Goal: Communication & Community: Answer question/provide support

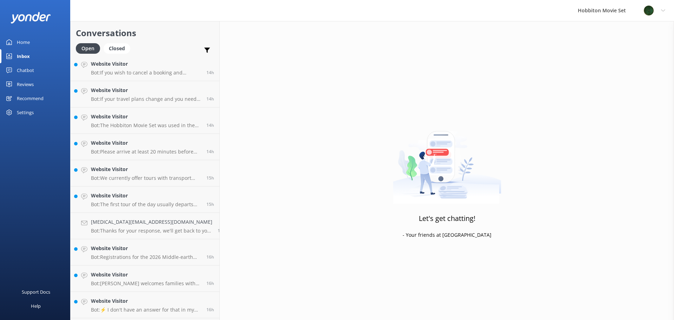
scroll to position [844, 0]
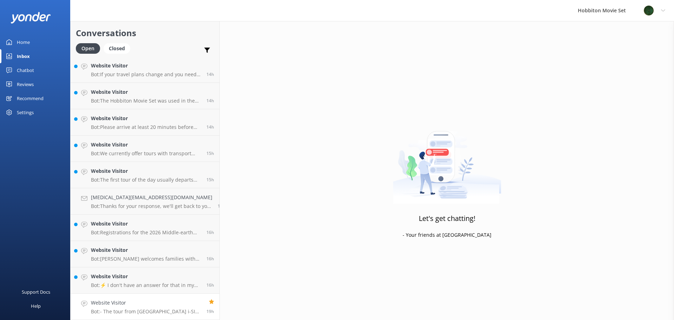
click at [162, 304] on h4 "Website Visitor" at bounding box center [146, 303] width 110 height 8
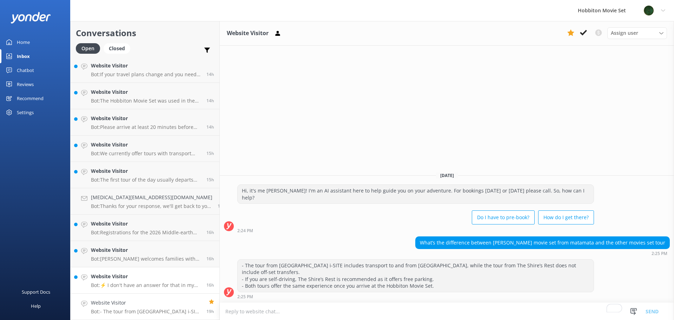
click at [149, 280] on h4 "Website Visitor" at bounding box center [146, 277] width 110 height 8
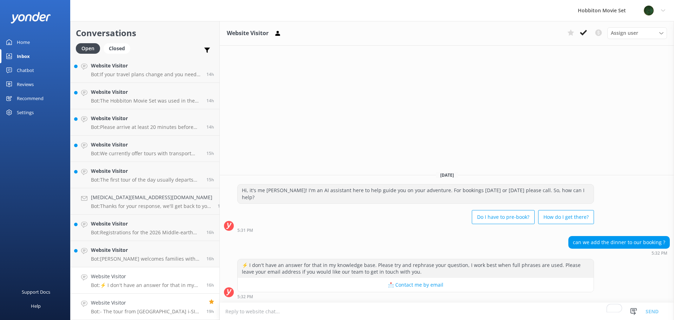
click at [157, 305] on h4 "Website Visitor" at bounding box center [146, 303] width 110 height 8
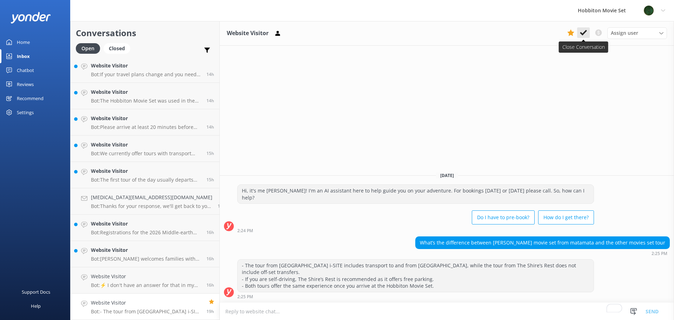
click at [585, 33] on use at bounding box center [583, 33] width 7 height 6
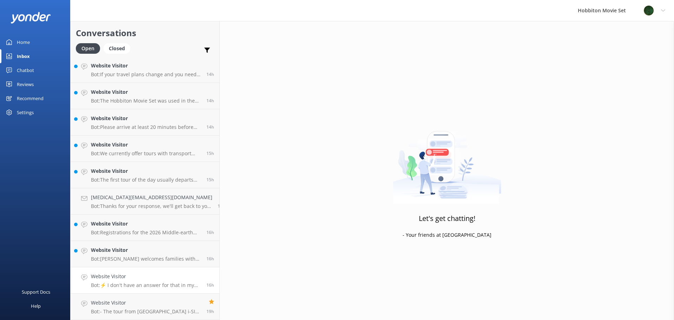
scroll to position [818, 0]
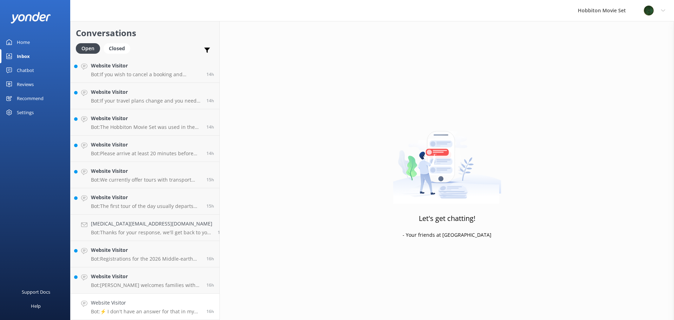
click at [150, 304] on h4 "Website Visitor" at bounding box center [146, 303] width 110 height 8
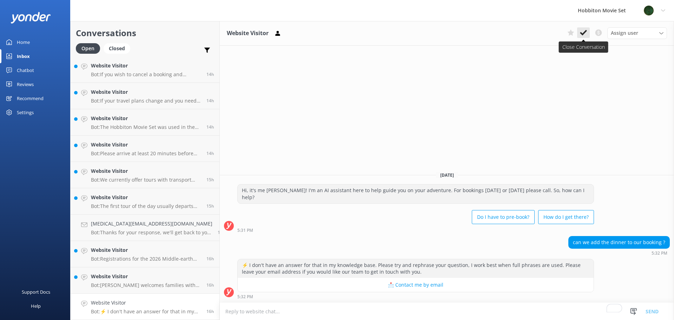
click at [581, 31] on icon at bounding box center [583, 32] width 7 height 7
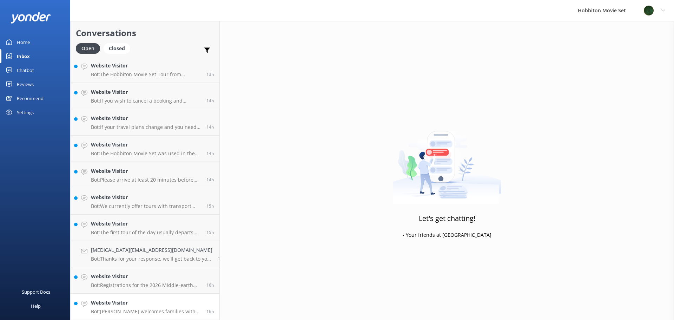
scroll to position [792, 0]
click at [152, 306] on h4 "Website Visitor" at bounding box center [146, 303] width 110 height 8
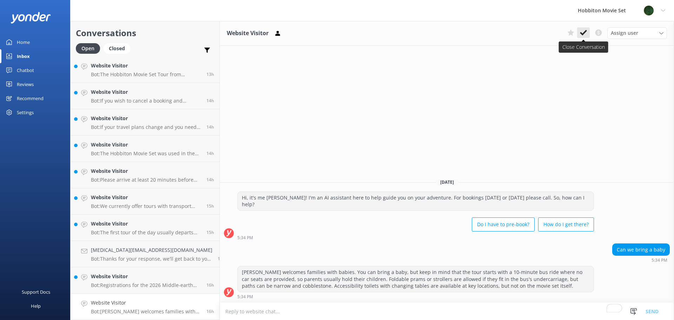
click at [583, 31] on icon at bounding box center [583, 32] width 7 height 7
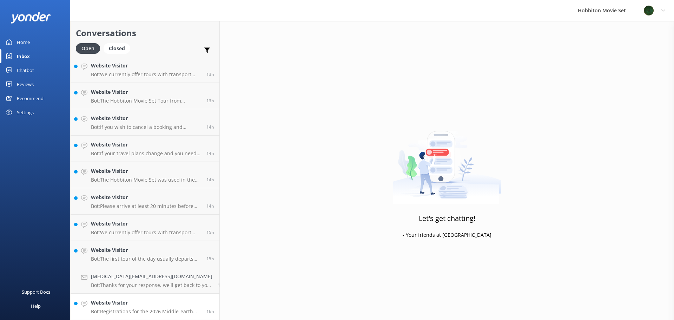
scroll to position [765, 0]
click at [166, 301] on h4 "Website Visitor" at bounding box center [146, 303] width 110 height 8
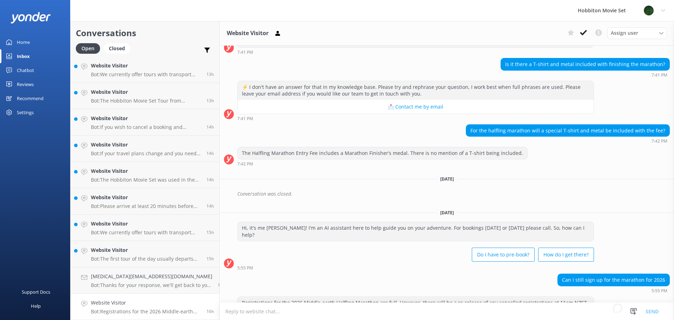
scroll to position [332, 0]
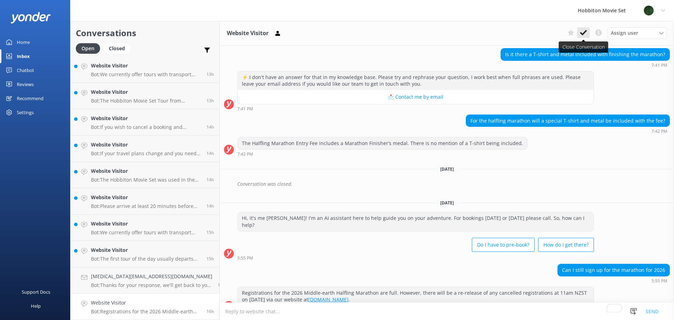
click at [583, 34] on use at bounding box center [583, 33] width 7 height 6
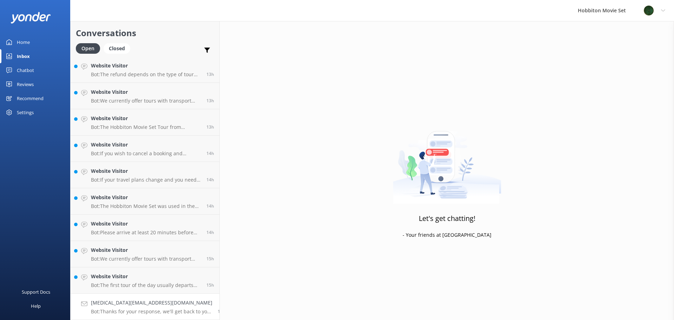
scroll to position [739, 0]
click at [149, 303] on h4 "Altreno@gmail.com" at bounding box center [152, 303] width 122 height 8
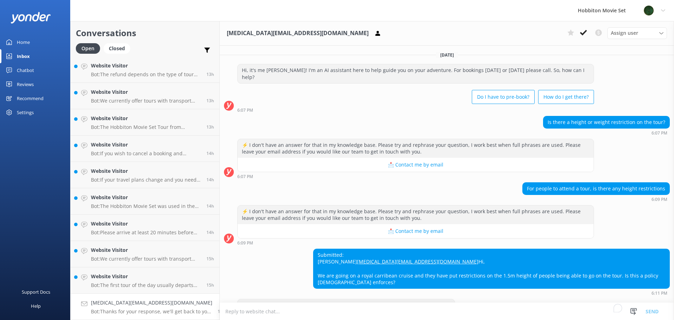
scroll to position [26, 0]
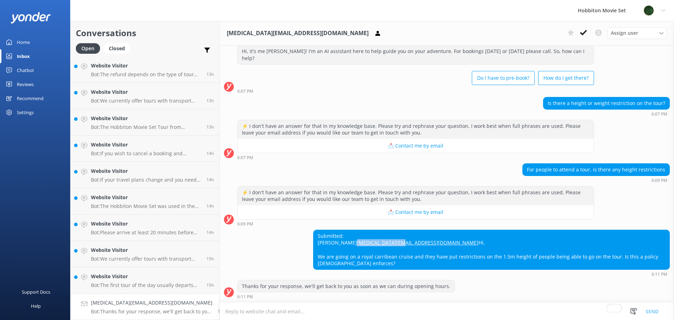
drag, startPoint x: 357, startPoint y: 236, endPoint x: 305, endPoint y: 236, distance: 52.3
click at [314, 236] on div "Submitted: Allan Altreno@gmail.com Hi, We are going on a royal carribean cruise…" at bounding box center [492, 249] width 356 height 39
copy link "Altreno@gmail.com"
click at [584, 34] on icon at bounding box center [583, 32] width 7 height 7
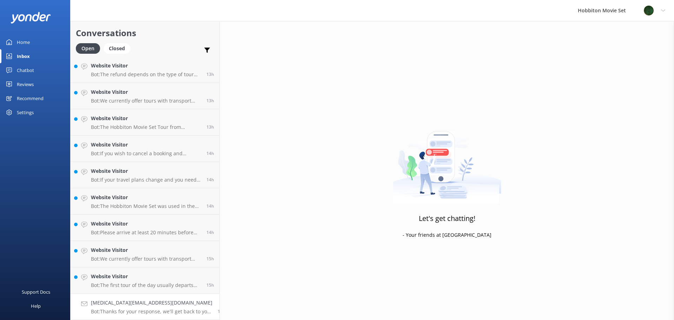
scroll to position [713, 0]
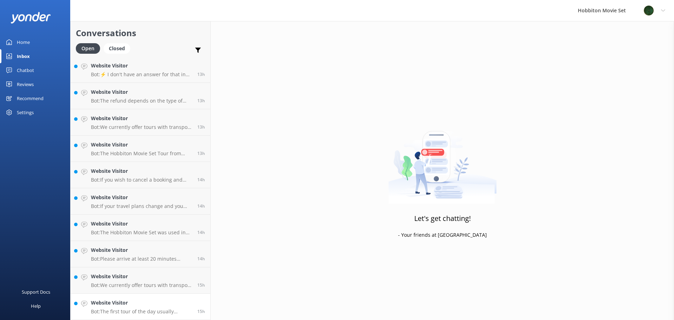
click at [170, 303] on h4 "Website Visitor" at bounding box center [141, 303] width 101 height 8
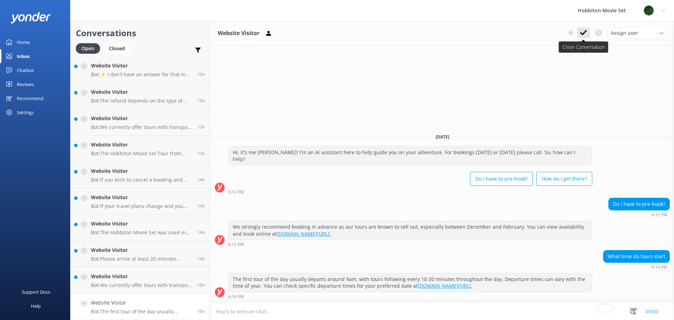
click at [581, 34] on icon at bounding box center [583, 32] width 7 height 7
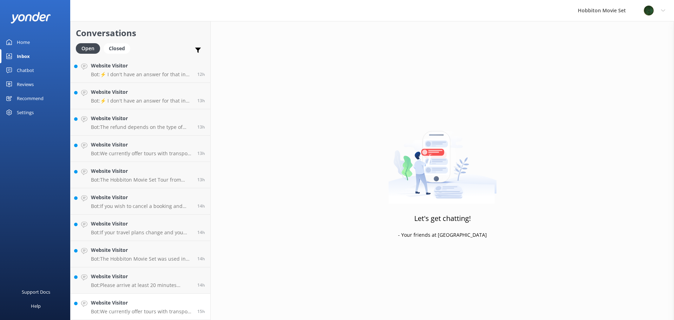
scroll to position [686, 0]
click at [146, 308] on div "Website Visitor Bot: We currently offer tours with transport from The Shire's R…" at bounding box center [141, 306] width 101 height 15
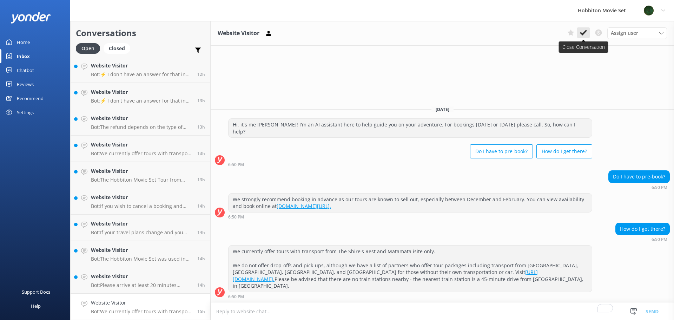
click at [581, 30] on icon at bounding box center [583, 32] width 7 height 7
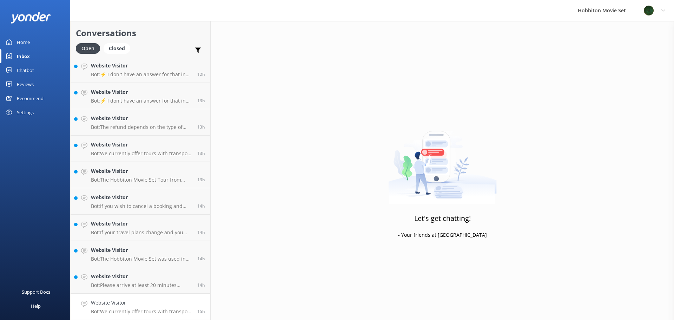
scroll to position [660, 0]
click at [150, 307] on h4 "Website Visitor" at bounding box center [141, 303] width 101 height 8
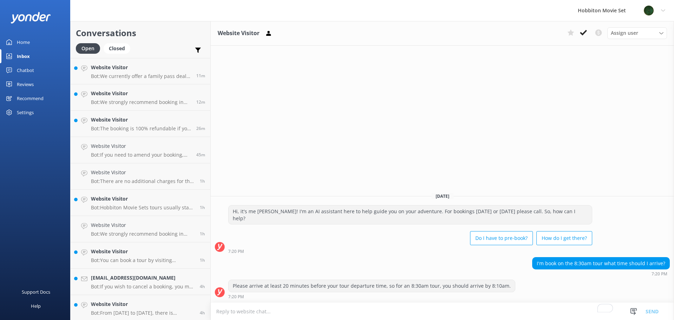
scroll to position [660, 0]
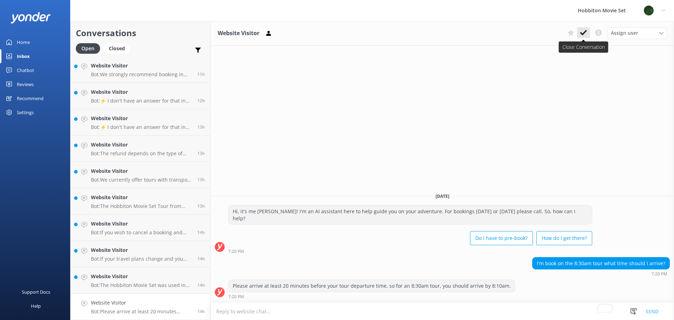
click at [584, 33] on use at bounding box center [583, 33] width 7 height 6
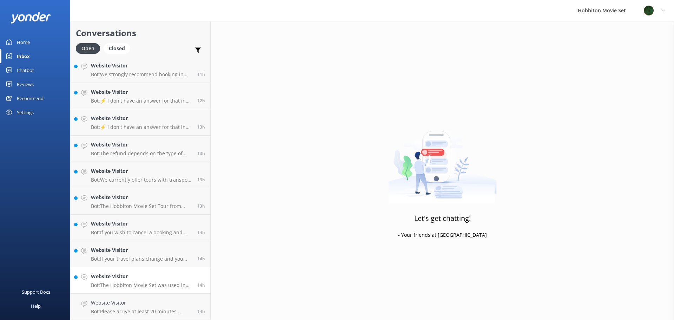
scroll to position [634, 0]
click at [140, 303] on h4 "Website Visitor" at bounding box center [141, 303] width 101 height 8
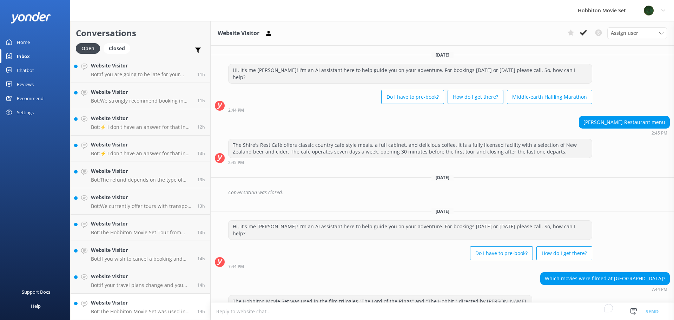
scroll to position [1, 0]
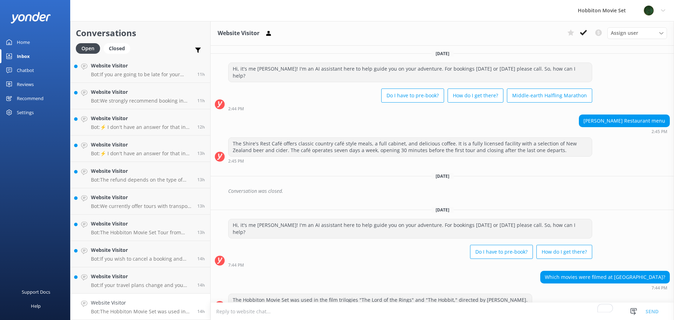
drag, startPoint x: 585, startPoint y: 35, endPoint x: 504, endPoint y: 93, distance: 99.2
click at [585, 35] on icon at bounding box center [583, 32] width 7 height 7
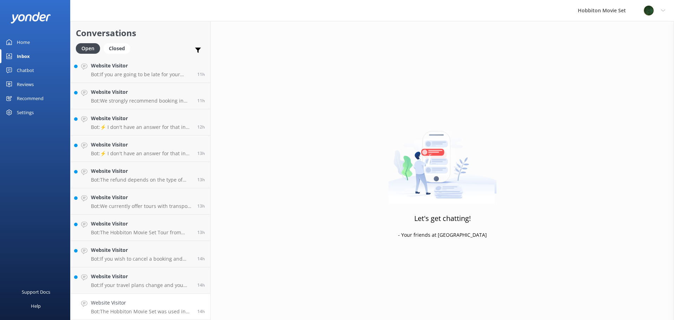
scroll to position [607, 0]
click at [170, 304] on h4 "Website Visitor" at bounding box center [141, 303] width 101 height 8
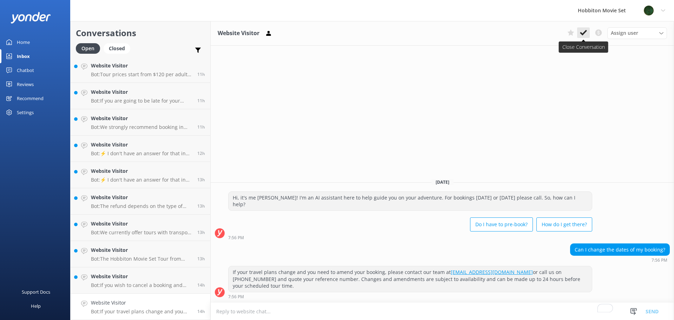
click at [583, 33] on use at bounding box center [583, 33] width 7 height 6
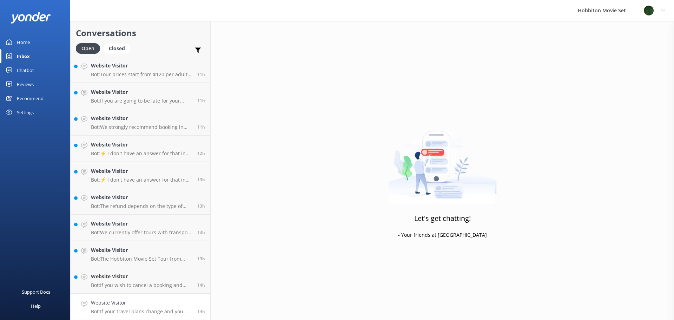
scroll to position [581, 0]
click at [148, 306] on h4 "Website Visitor" at bounding box center [141, 303] width 101 height 8
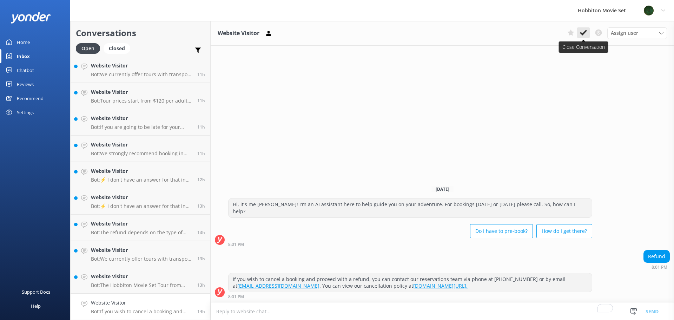
click at [582, 33] on icon at bounding box center [583, 32] width 7 height 7
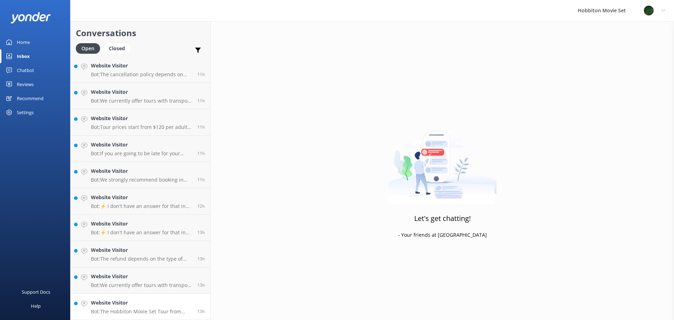
scroll to position [555, 0]
click at [168, 299] on link "Website Visitor Bot: The Hobbiton Movie Set Tour from [GEOGRAPHIC_DATA] Informa…" at bounding box center [141, 307] width 140 height 26
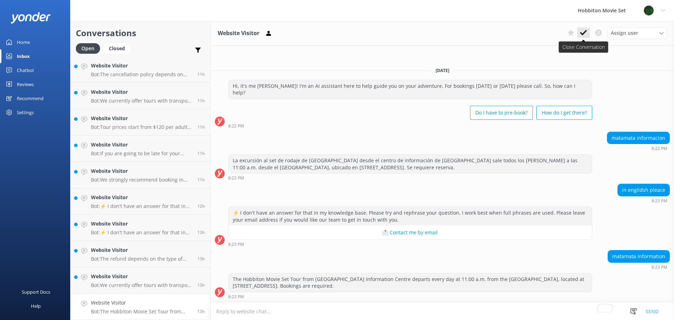
click at [579, 32] on button at bounding box center [583, 32] width 13 height 11
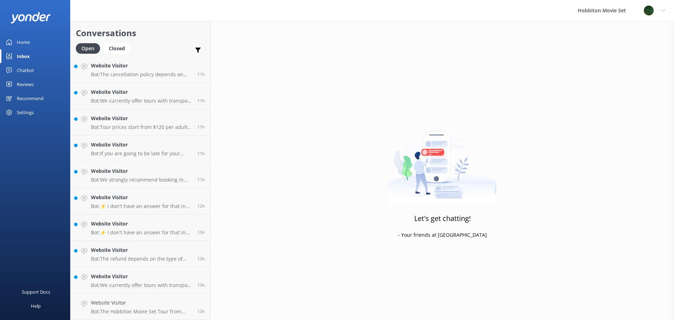
scroll to position [528, 0]
click at [148, 309] on p "Bot: We currently offer tours with transport from The Shire's Rest and Matamata…" at bounding box center [141, 311] width 101 height 6
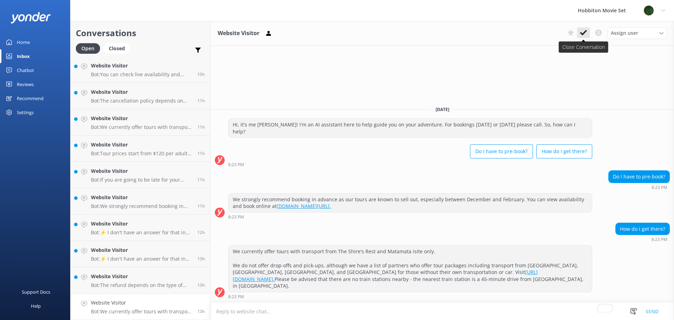
click at [584, 31] on icon at bounding box center [583, 32] width 7 height 7
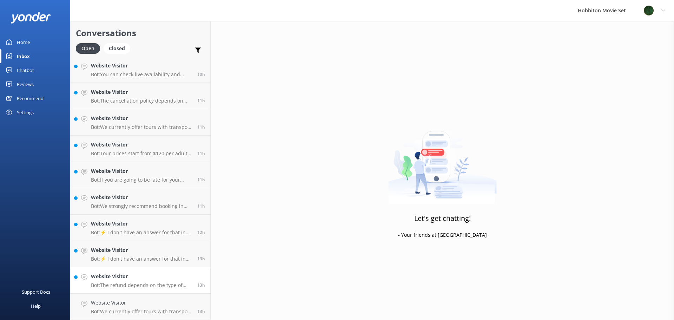
scroll to position [502, 0]
click at [167, 303] on h4 "Website Visitor" at bounding box center [141, 303] width 101 height 8
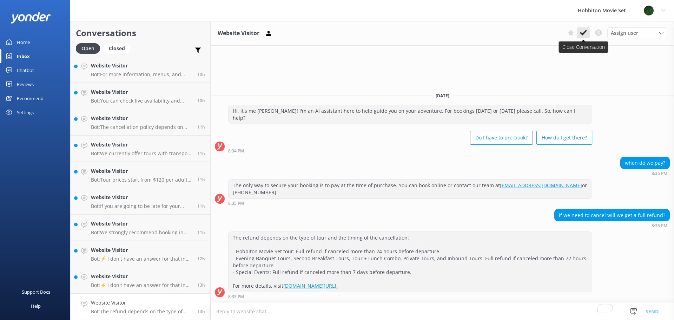
click at [586, 33] on icon at bounding box center [583, 32] width 7 height 7
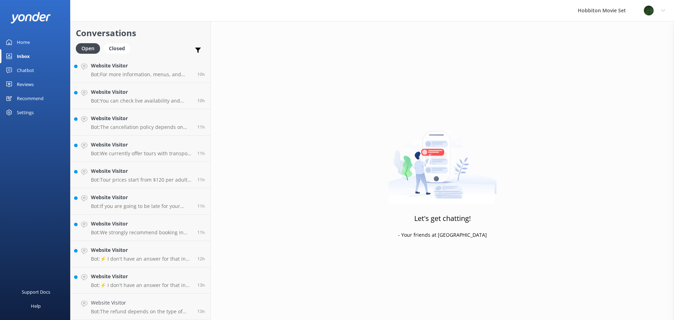
scroll to position [476, 0]
click at [172, 302] on h4 "Website Visitor" at bounding box center [141, 303] width 101 height 8
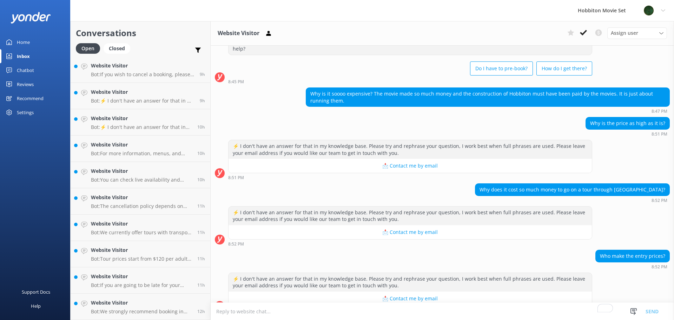
scroll to position [35, 0]
